Goal: Obtain resource: Download file/media

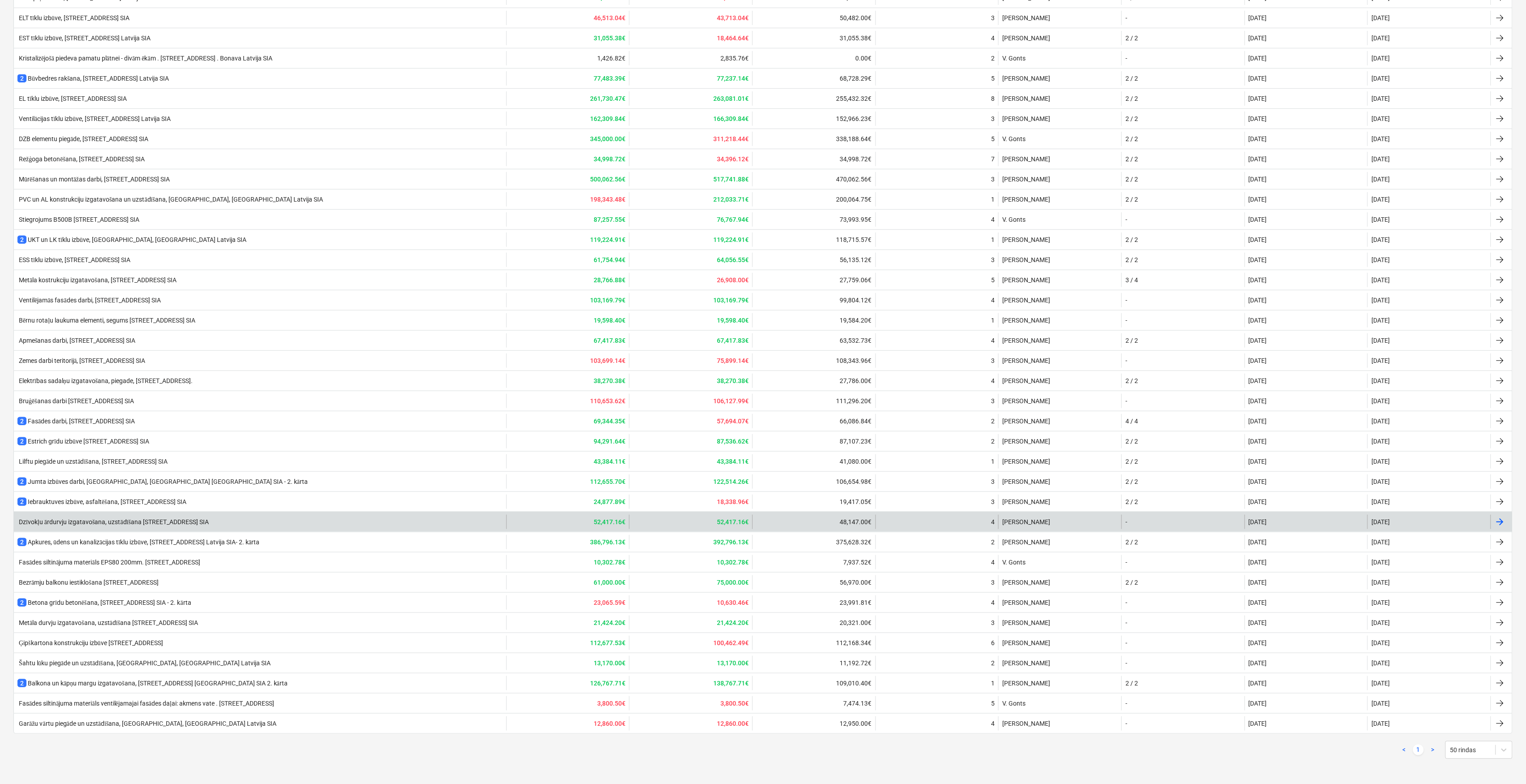
scroll to position [187, 0]
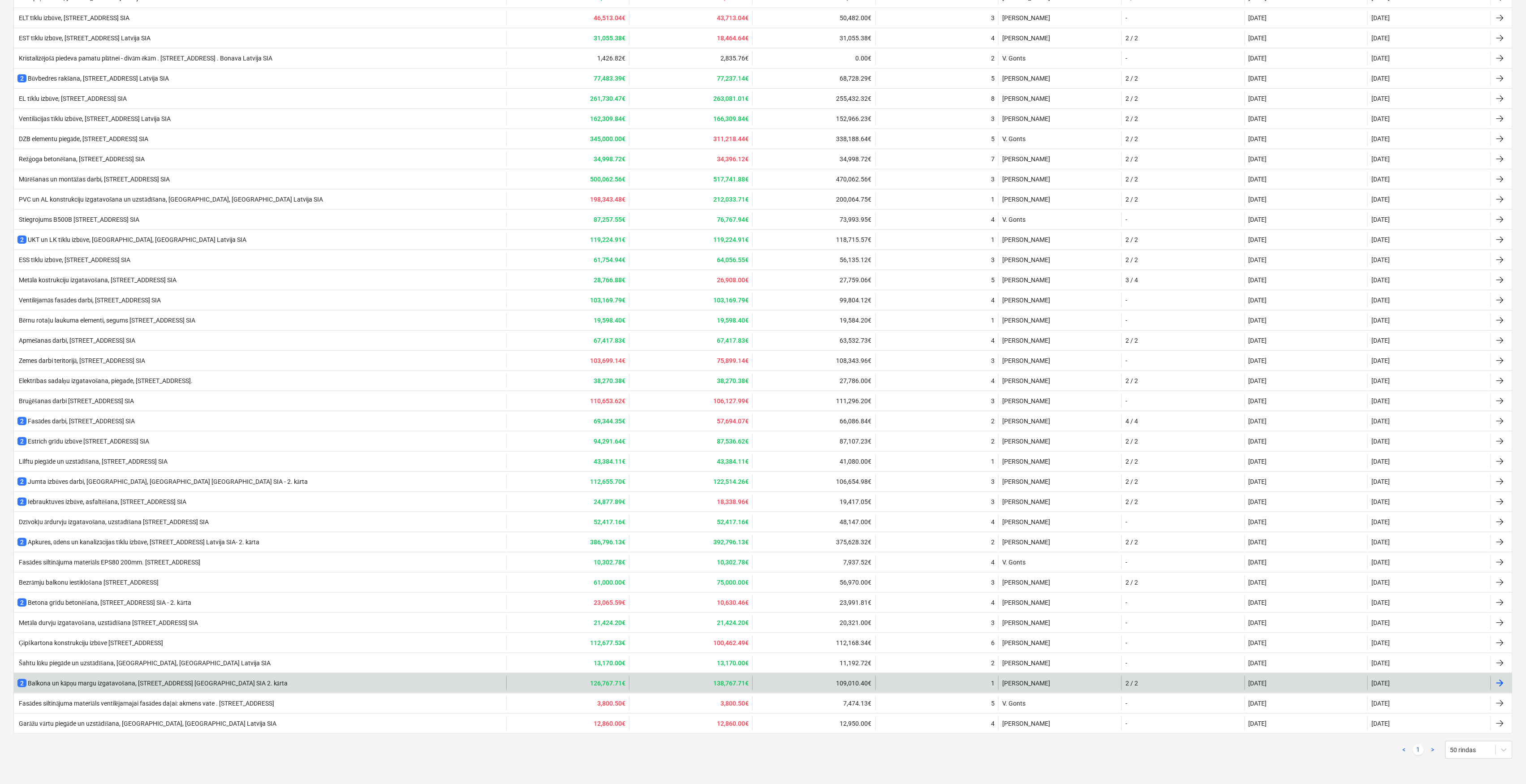
click at [129, 681] on div "2 Balkona un kāpņu margu izgatavošana, [GEOGRAPHIC_DATA], [GEOGRAPHIC_DATA] [GE…" at bounding box center [153, 683] width 270 height 9
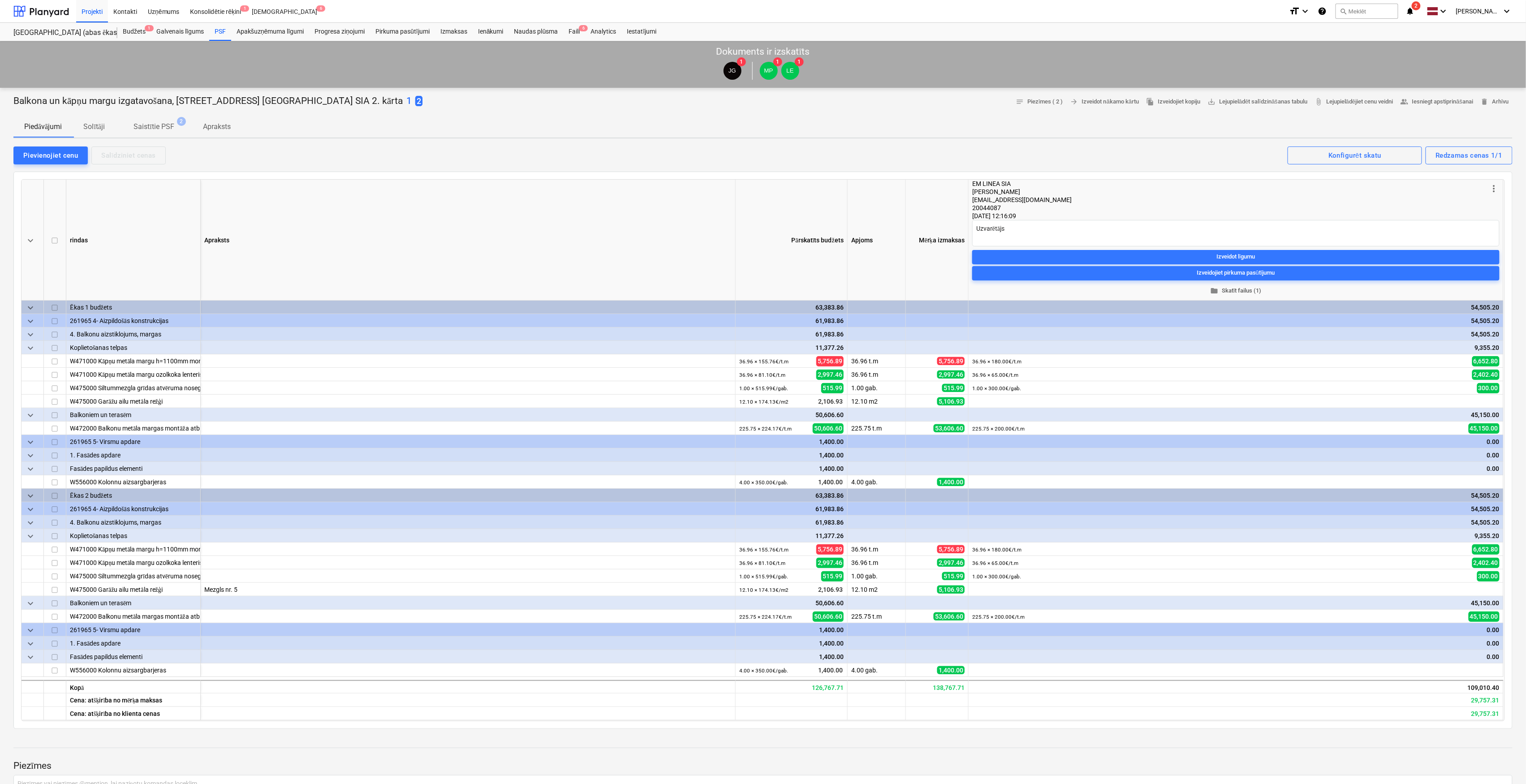
click at [1260, 290] on span "folder Skatīt failus (1)" at bounding box center [1235, 291] width 520 height 10
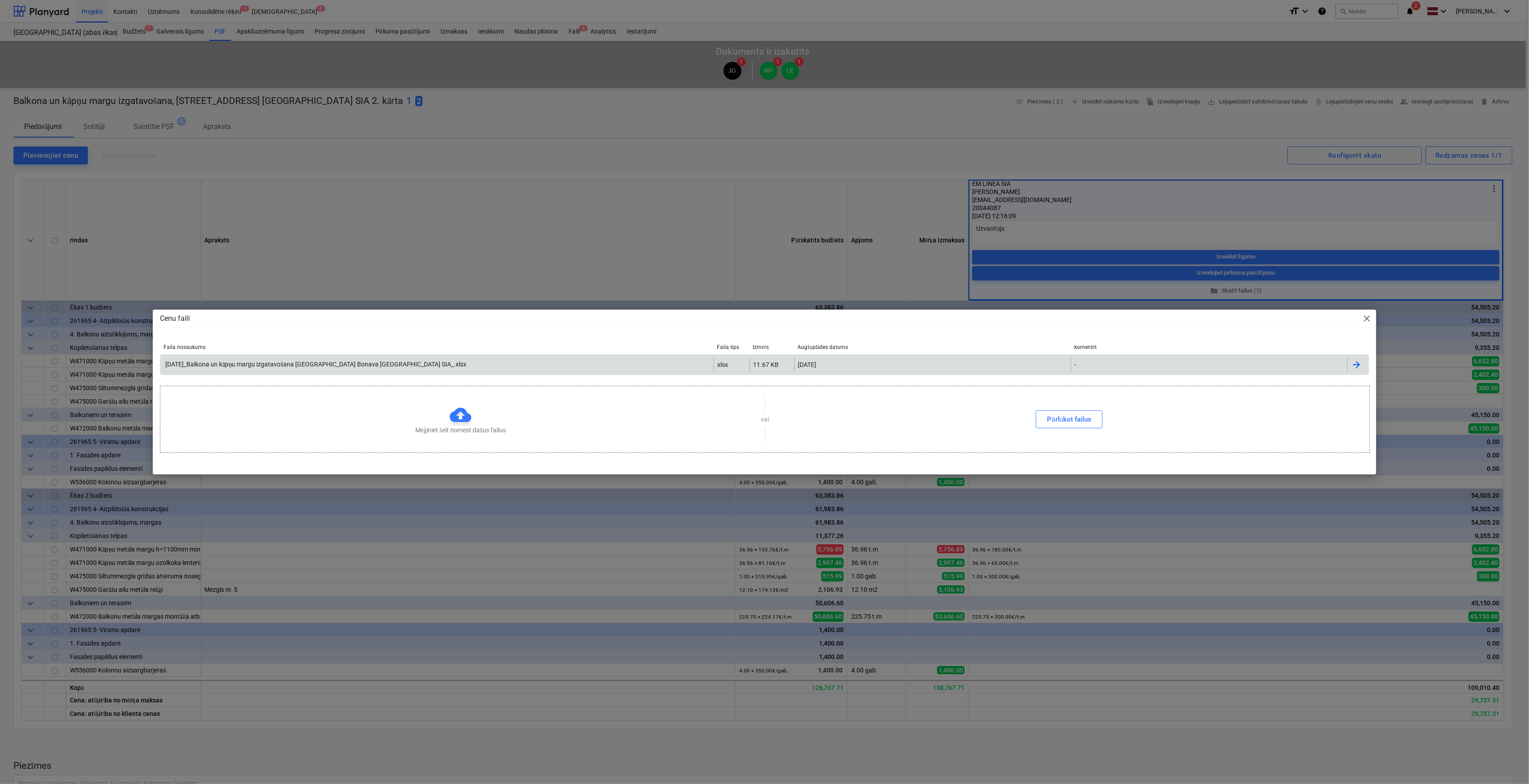
click at [368, 367] on div "[DATE]_Balkona un kāpņu margu izgatavošana [GEOGRAPHIC_DATA] Bonava [GEOGRAPHIC…" at bounding box center [315, 364] width 302 height 8
click at [695, 183] on div "Cenu faili close Faila nosaukums Faila tips Izmērs Augšuplādes datums komentēt …" at bounding box center [764, 392] width 1529 height 784
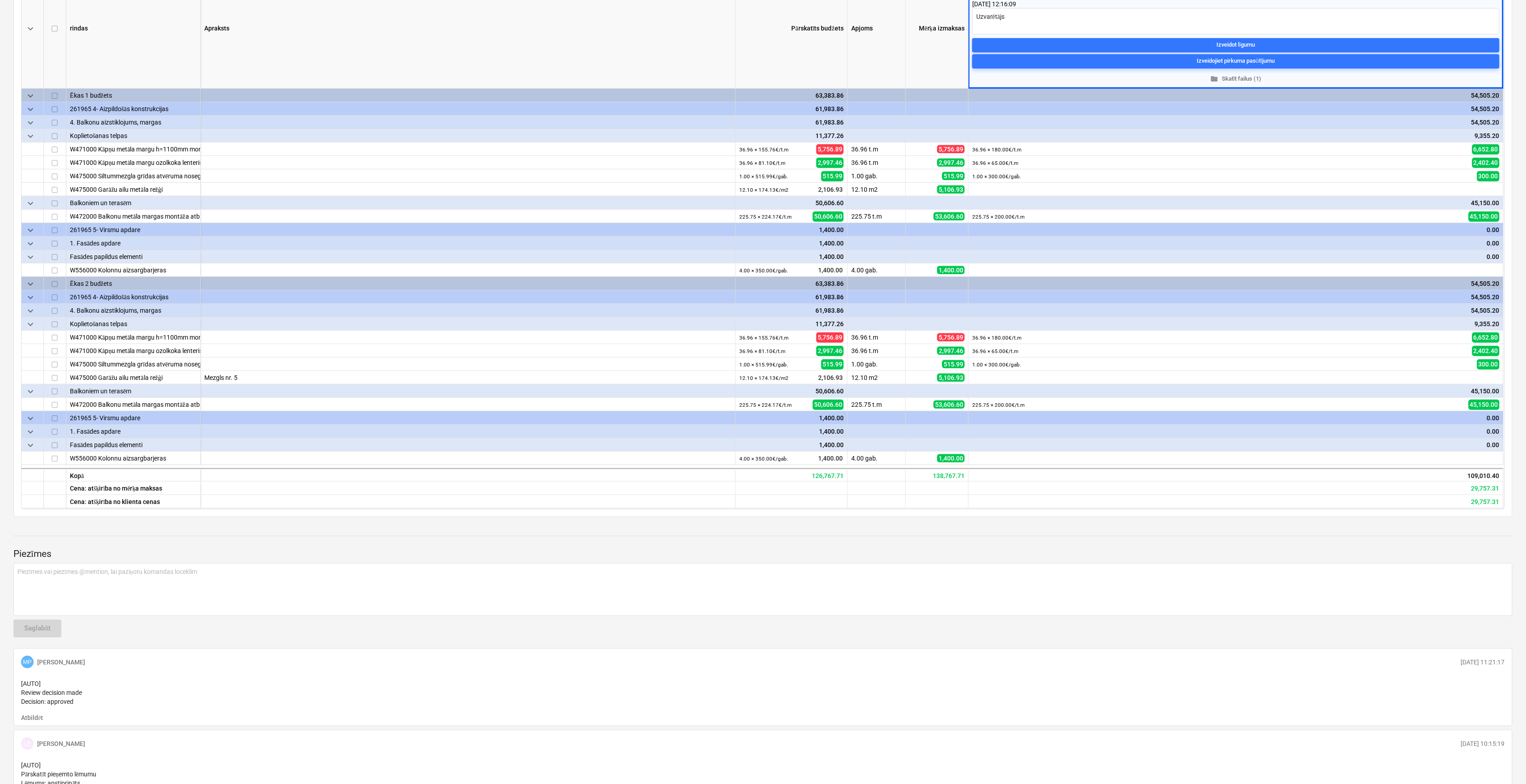
scroll to position [239, 0]
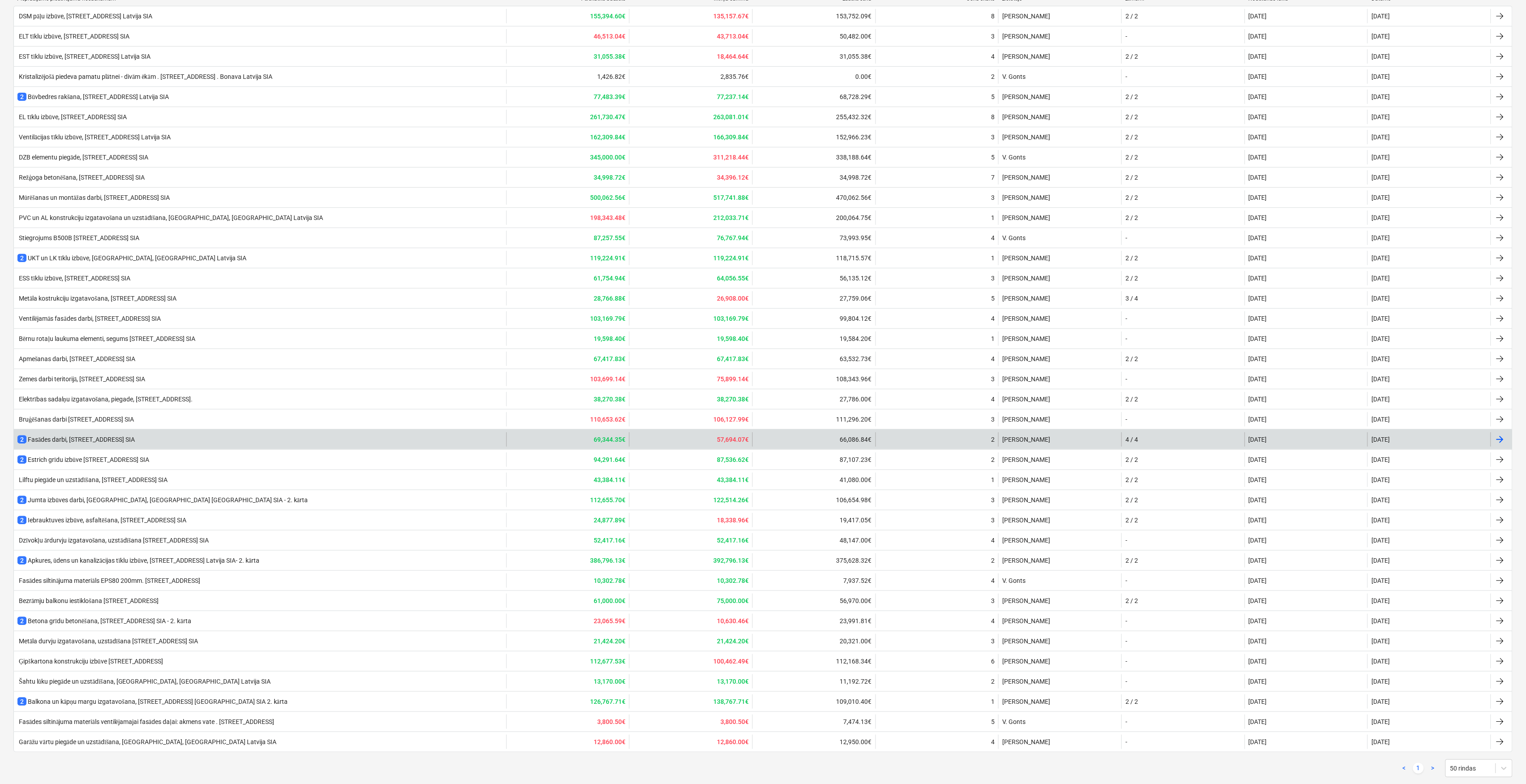
scroll to position [187, 0]
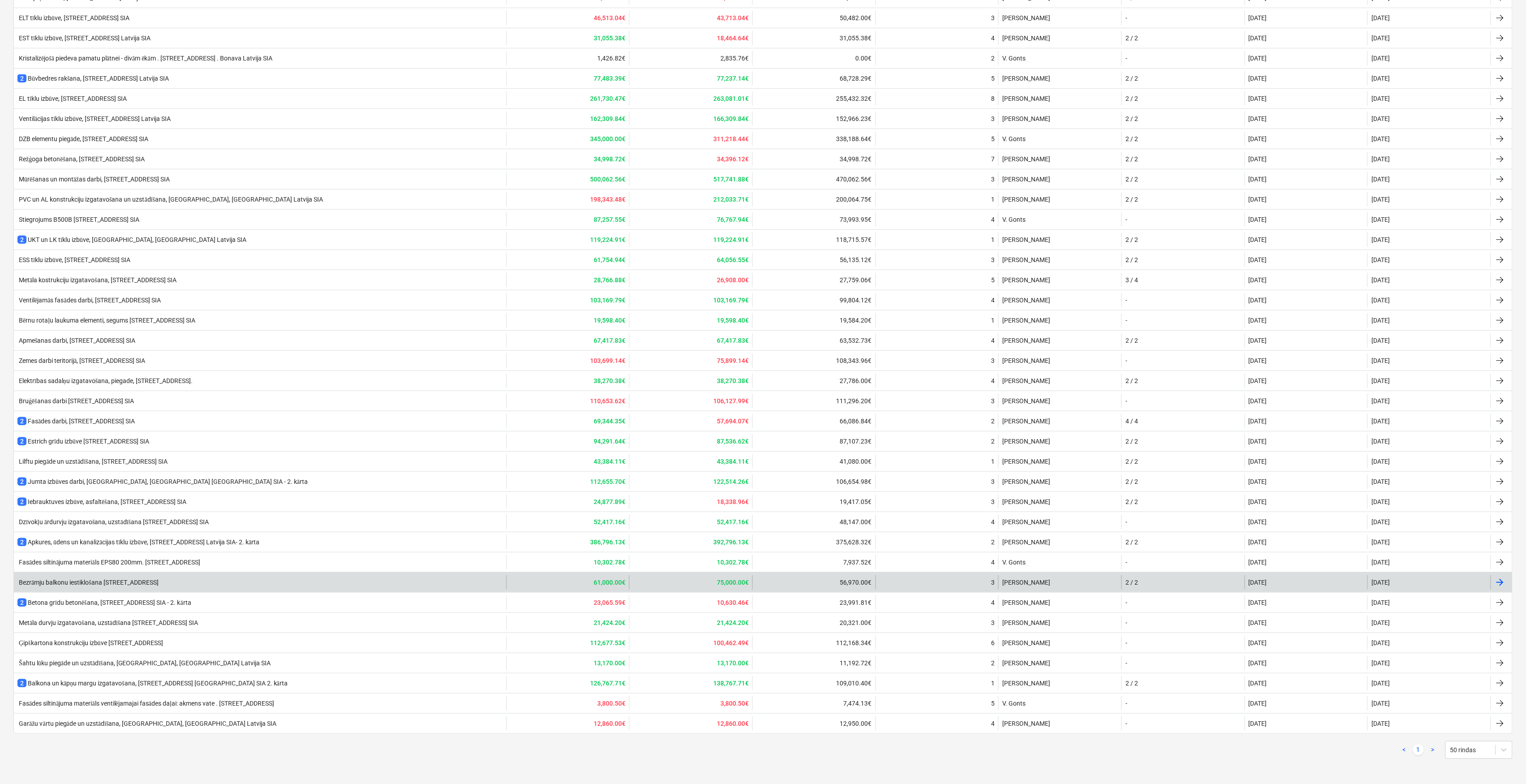
click at [96, 580] on div "Bezrāmju balkonu iestiklošana [STREET_ADDRESS]" at bounding box center [88, 582] width 141 height 8
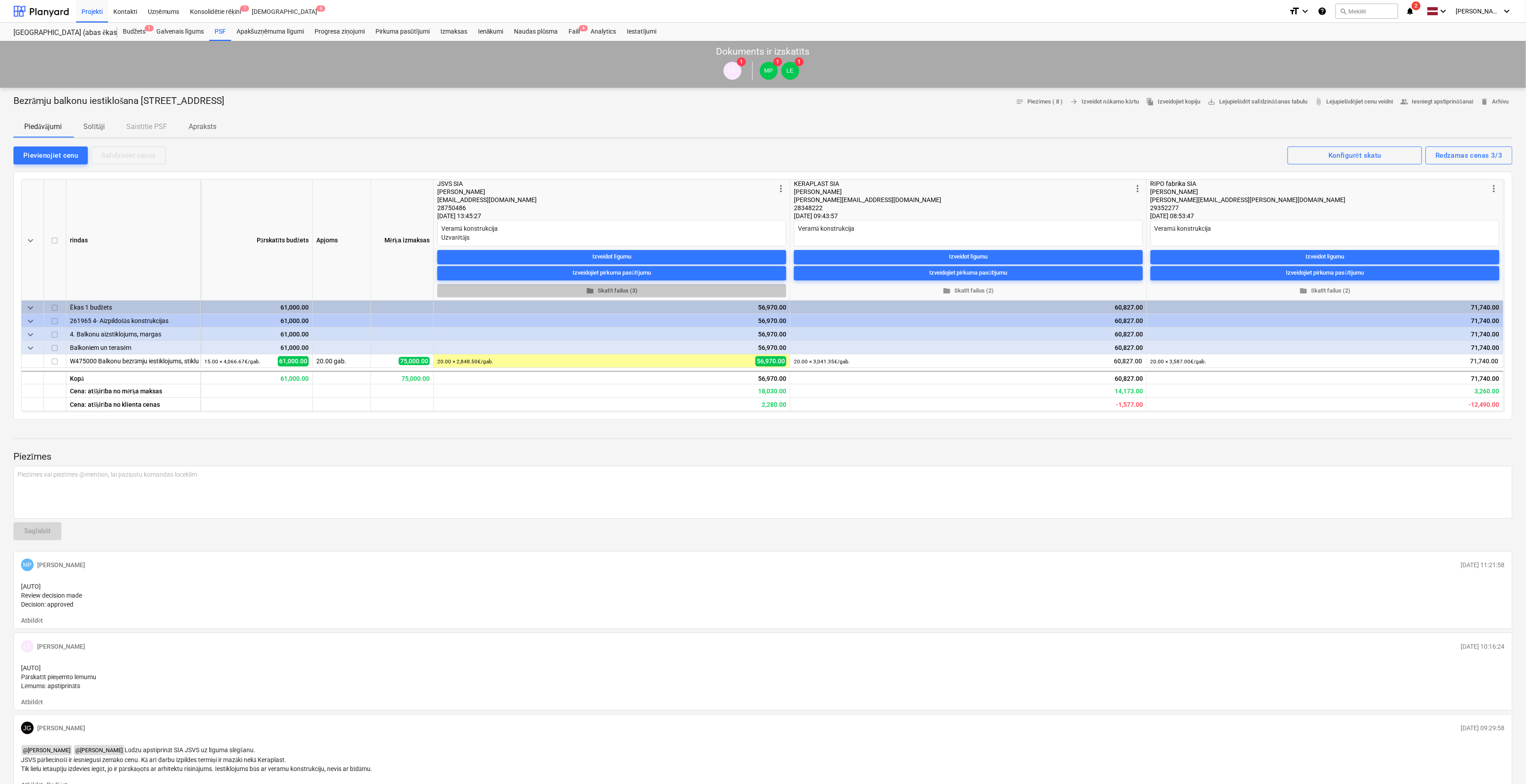
click at [628, 291] on span "folder Skatīt failus (3)" at bounding box center [612, 291] width 342 height 10
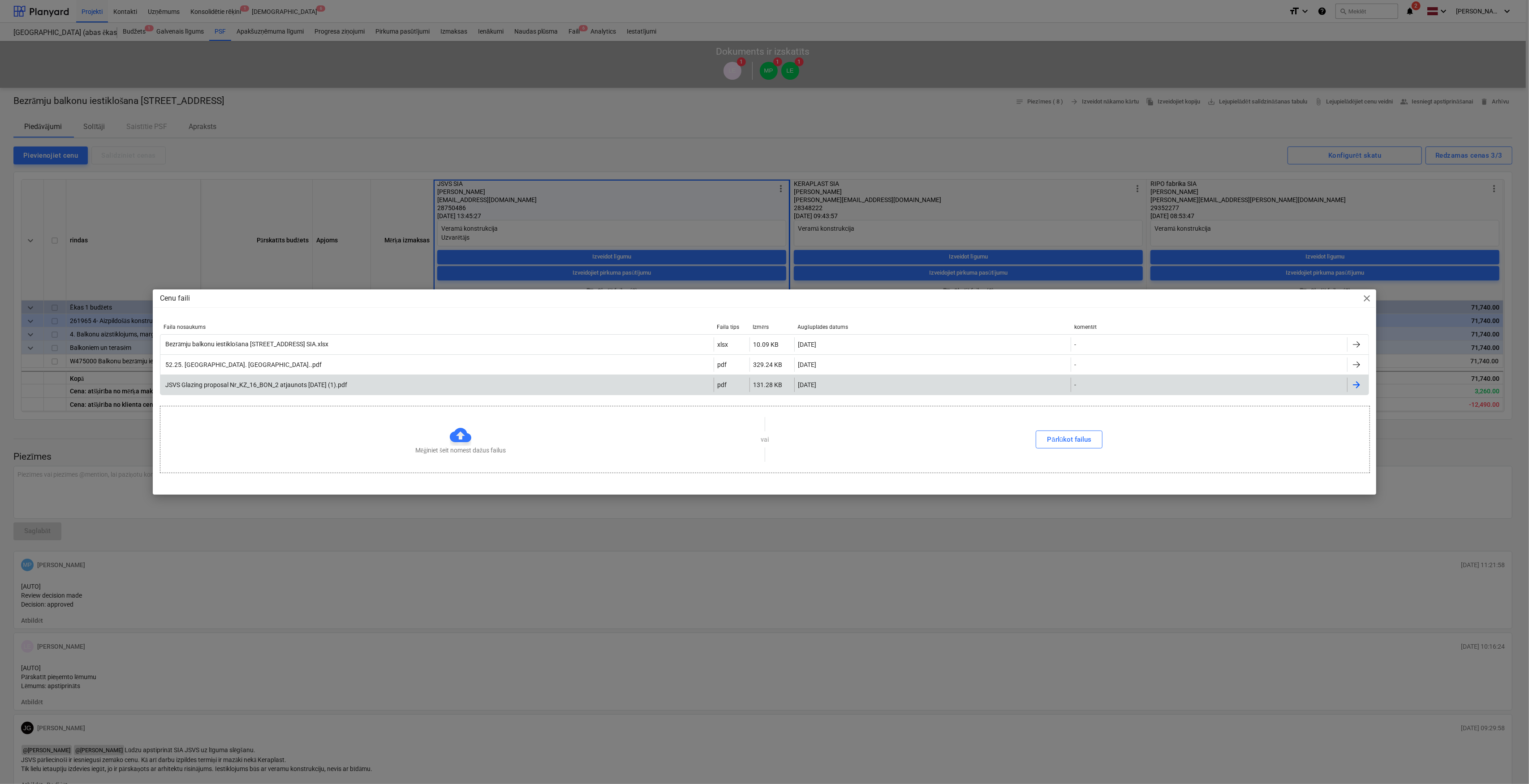
click at [302, 379] on div "JSVS Glazing proposal Nr_KZ_16_BON_2 atjaunots [DATE] (1).pdf" at bounding box center [436, 384] width 553 height 14
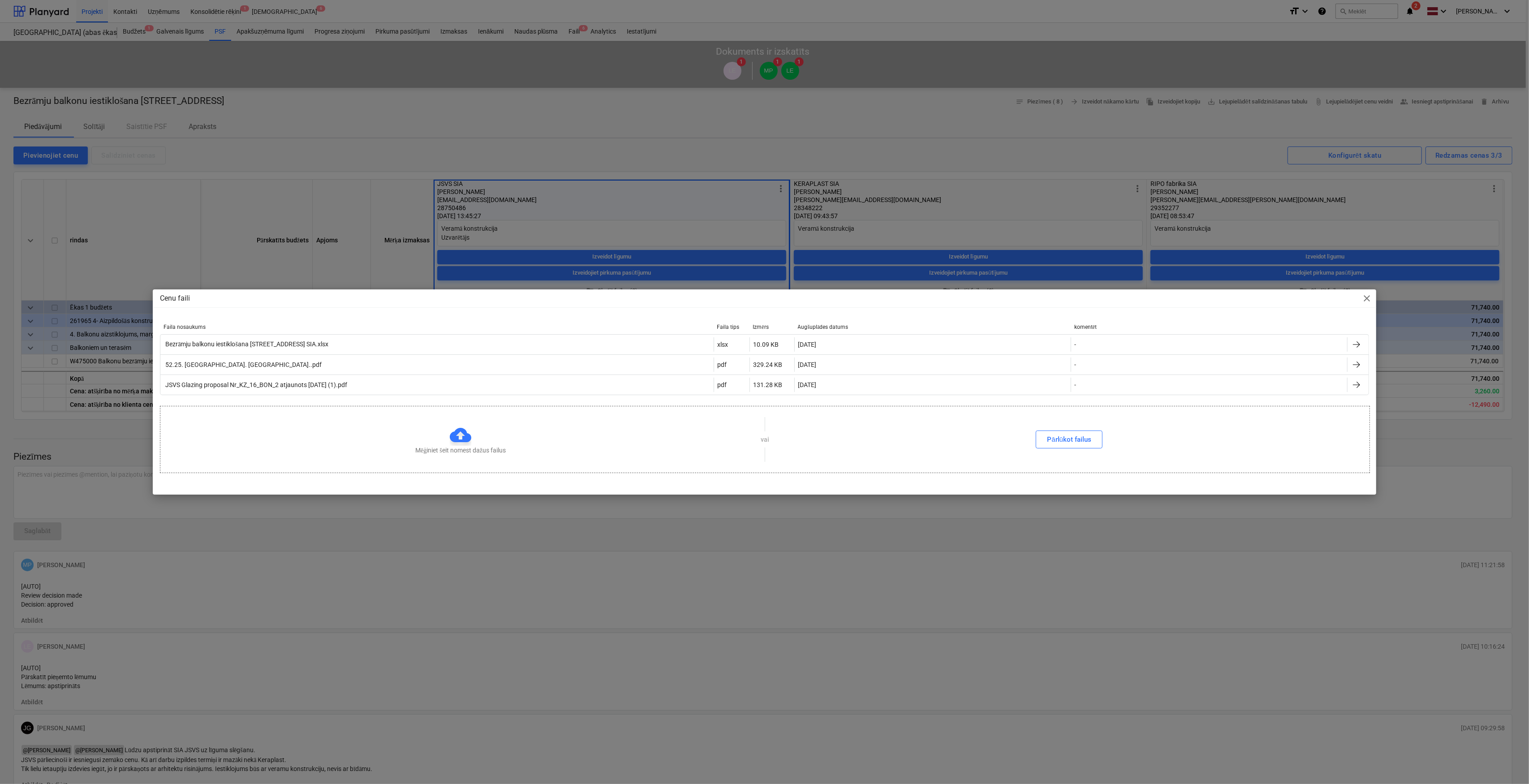
click at [1365, 296] on span "close" at bounding box center [1366, 298] width 11 height 11
type textarea "x"
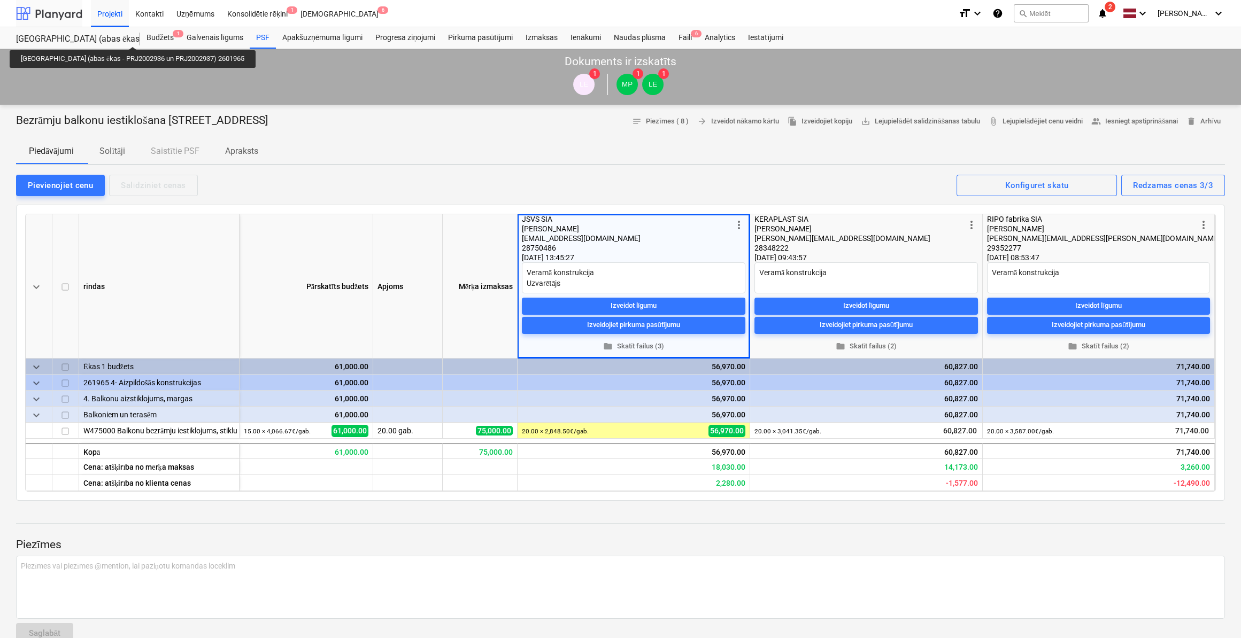
type textarea "x"
click at [68, 17] on div at bounding box center [49, 13] width 66 height 27
